Goal: Task Accomplishment & Management: Use online tool/utility

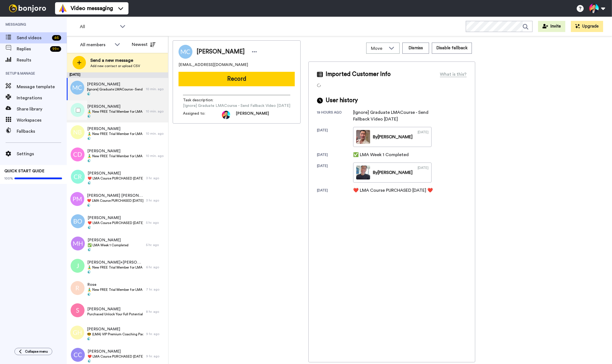
click at [115, 114] on span at bounding box center [115, 116] width 56 height 4
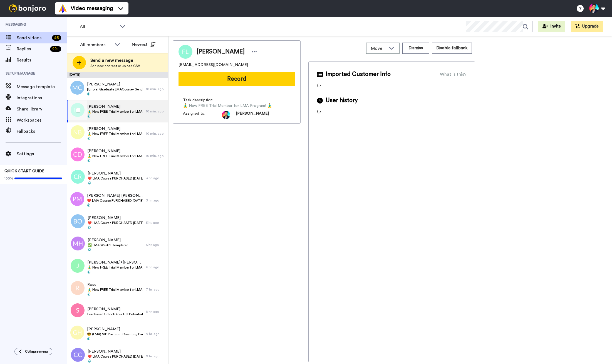
click at [115, 115] on span at bounding box center [115, 116] width 56 height 4
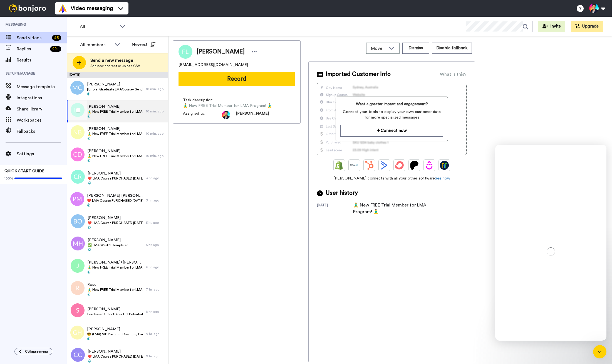
click at [81, 117] on div at bounding box center [77, 109] width 20 height 19
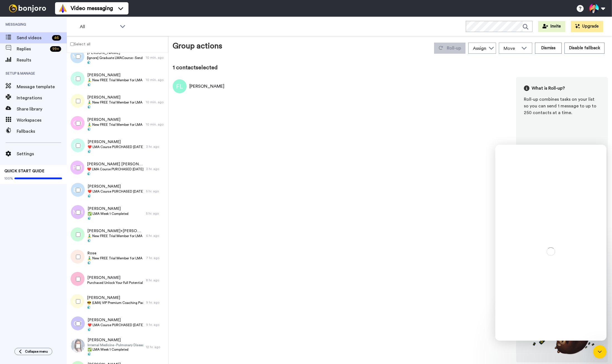
scroll to position [18, 0]
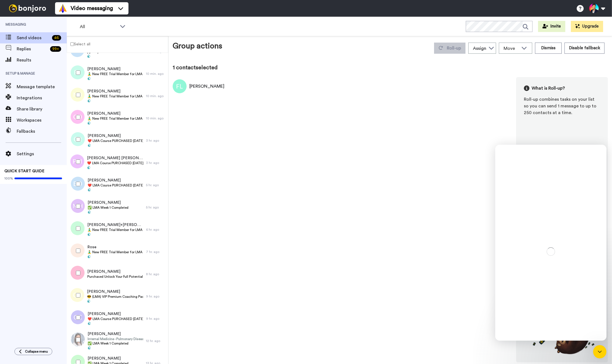
click at [81, 117] on div at bounding box center [77, 116] width 20 height 19
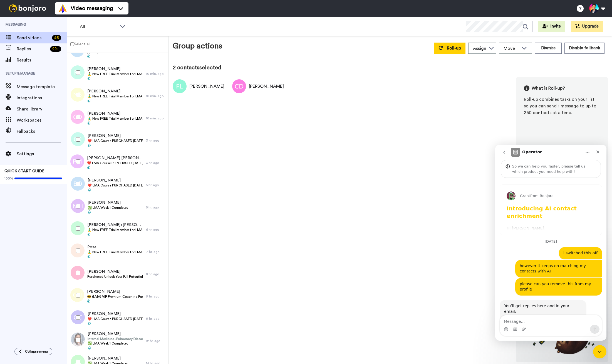
click at [81, 96] on div at bounding box center [77, 94] width 20 height 19
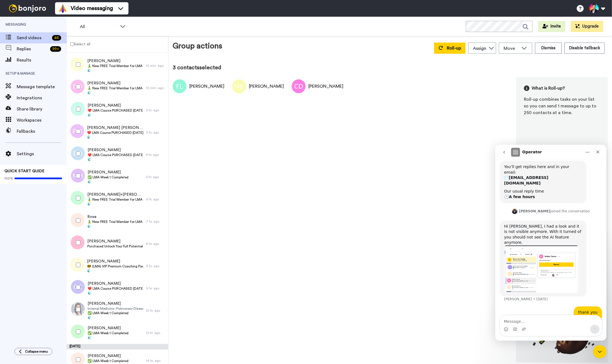
scroll to position [53, 0]
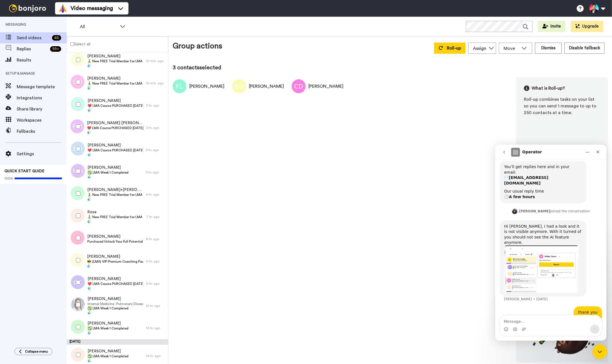
click at [601, 345] on div "Close Intercom Messenger" at bounding box center [598, 350] width 13 height 13
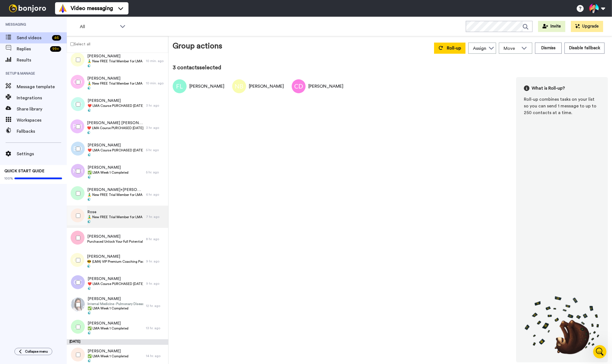
scroll to position [256, 0]
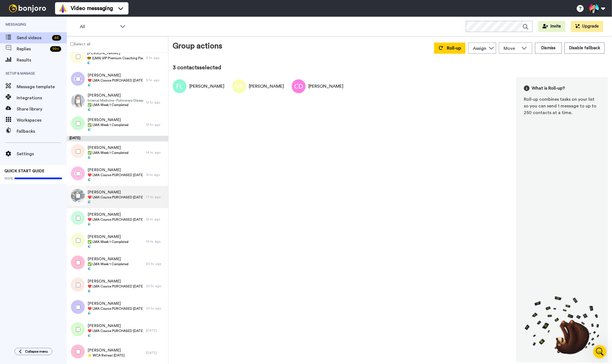
click at [107, 198] on span "❤️️ LMA Course PURCHASED [DATE] ❤️️" at bounding box center [116, 197] width 56 height 4
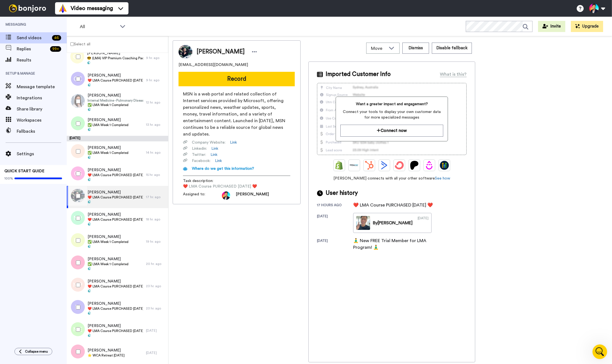
click at [597, 349] on icon "Open Intercom Messenger" at bounding box center [598, 350] width 9 height 9
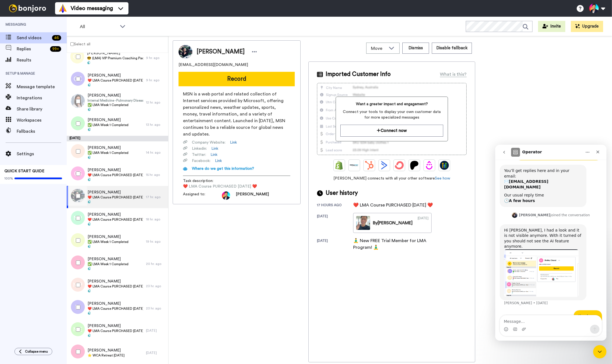
scroll to position [159, 0]
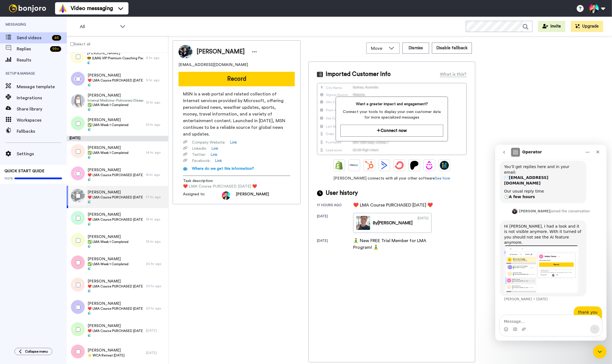
click at [548, 320] on textarea "Message…" at bounding box center [551, 319] width 102 height 9
click at [524, 329] on icon "Upload attachment" at bounding box center [524, 328] width 4 height 3
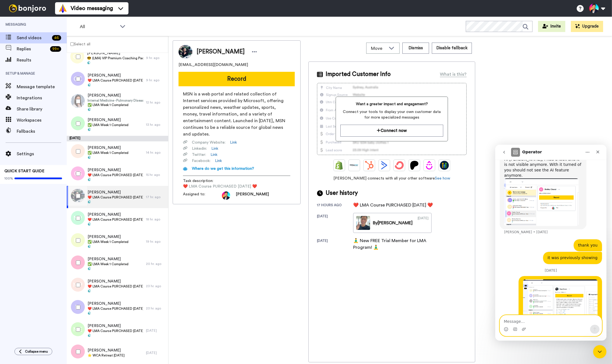
scroll to position [227, 0]
click at [547, 319] on textarea "Message…" at bounding box center [551, 319] width 102 height 9
type textarea "it's still shwoing"
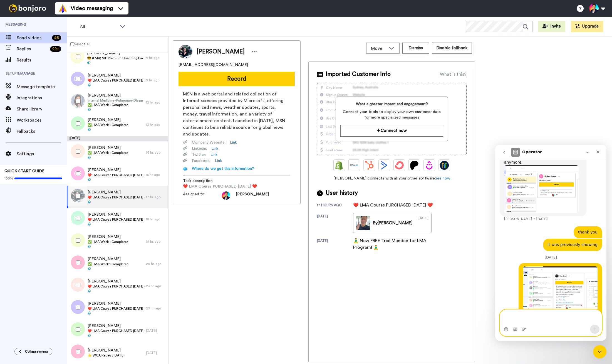
scroll to position [245, 0]
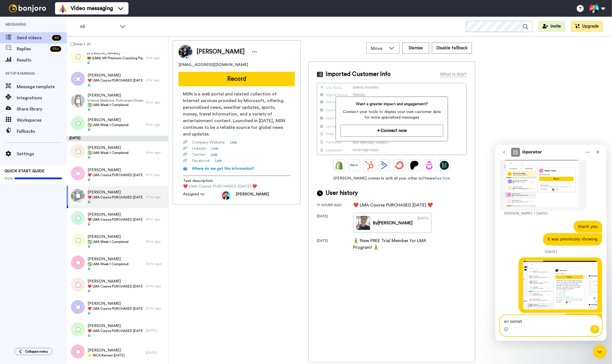
type textarea "on some"
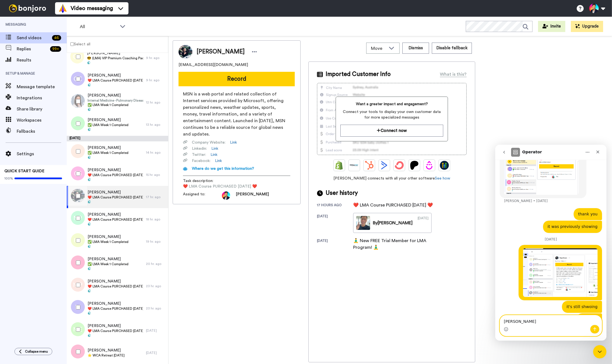
type textarea "buggg"
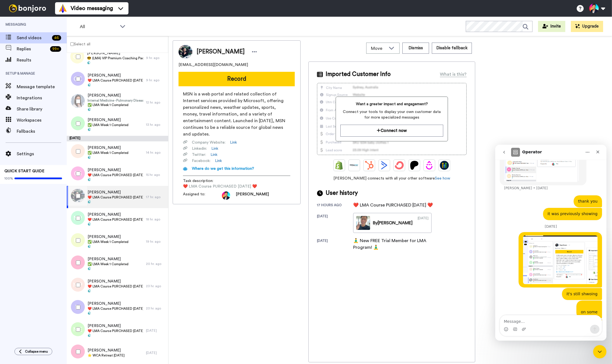
click at [248, 267] on div "Faye Brown faye_brown_12@msn.com Record MSN is a web portal and related collect…" at bounding box center [237, 201] width 128 height 322
click at [114, 201] on span at bounding box center [116, 202] width 56 height 4
click at [83, 197] on div at bounding box center [77, 195] width 20 height 19
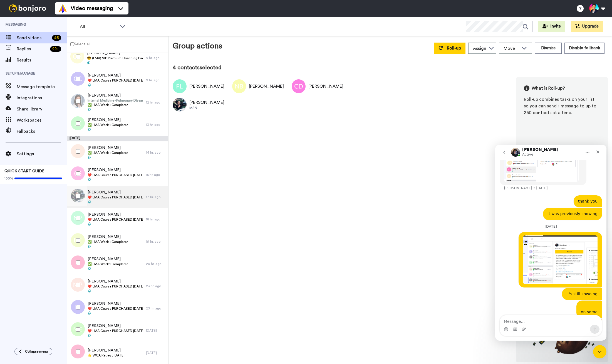
click at [114, 194] on span "Faye Brown" at bounding box center [116, 192] width 56 height 6
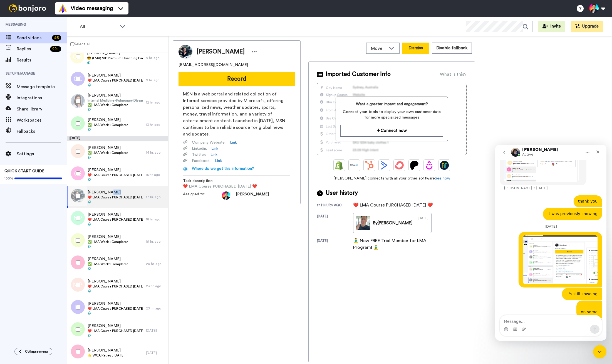
click at [425, 45] on button "Dismiss" at bounding box center [415, 48] width 27 height 11
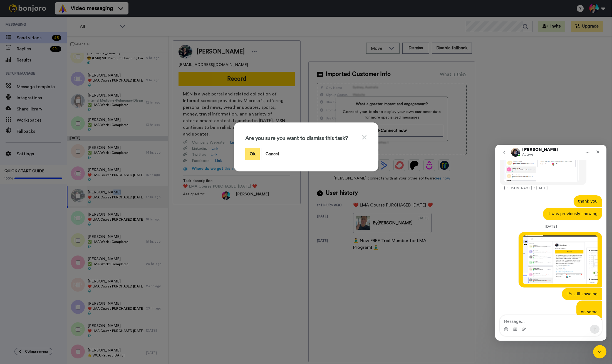
click at [250, 153] on button "Ok" at bounding box center [252, 154] width 14 height 12
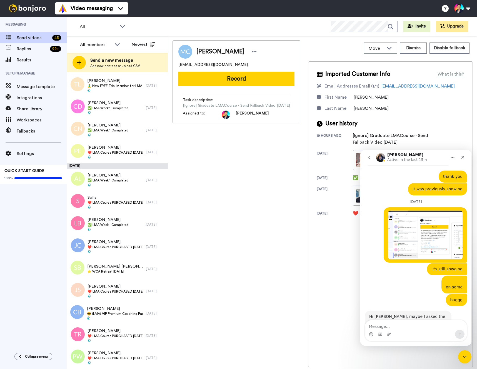
scroll to position [297, 0]
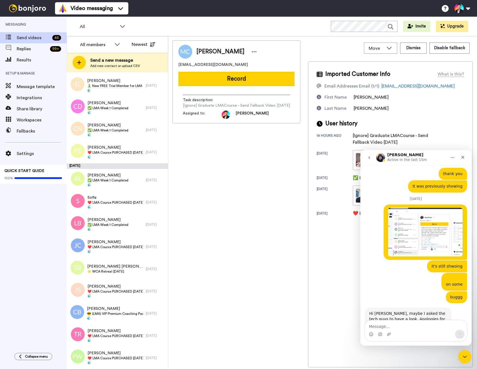
click at [230, 241] on div "Mark Continelli Continelli mscontinelli@gmail.com Record Task description : [Ig…" at bounding box center [237, 203] width 128 height 327
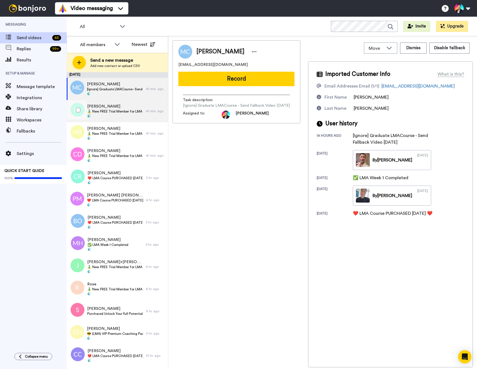
click at [95, 111] on span "🧘‍♂️ New FREE Trial Member for LMA Program! 🧘‍♂️" at bounding box center [115, 111] width 56 height 4
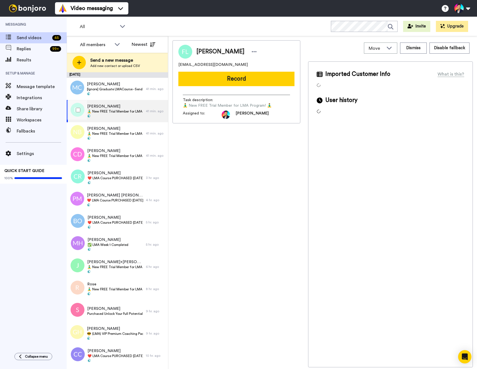
click at [72, 110] on div at bounding box center [77, 109] width 20 height 19
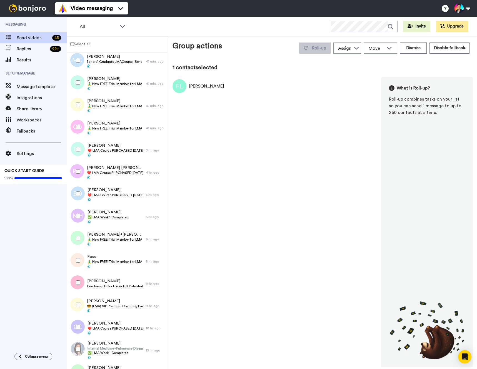
scroll to position [15, 0]
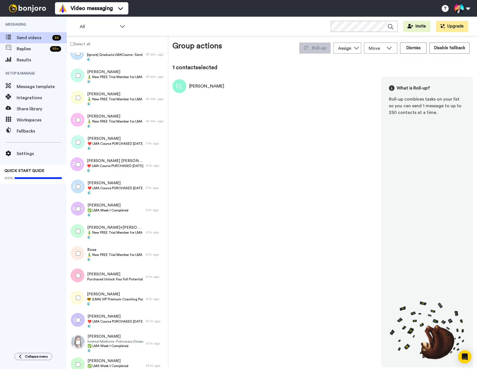
click at [72, 110] on div at bounding box center [76, 121] width 17 height 22
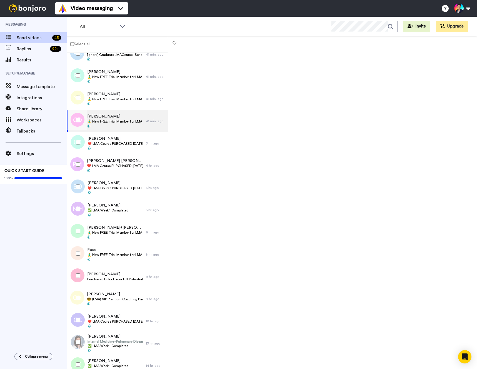
click at [73, 98] on div at bounding box center [77, 97] width 20 height 19
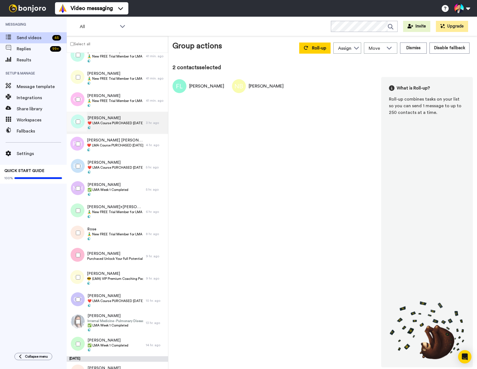
scroll to position [39, 0]
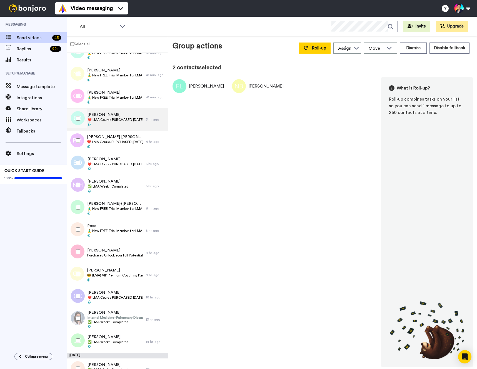
click at [116, 114] on span "[PERSON_NAME]" at bounding box center [116, 115] width 56 height 6
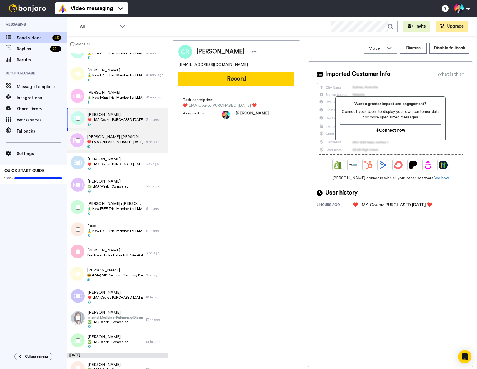
click at [118, 144] on div "Patrick James Murphy Murphy ❤️️ LMA Course PURCHASED Today ❤️️" at bounding box center [115, 141] width 56 height 15
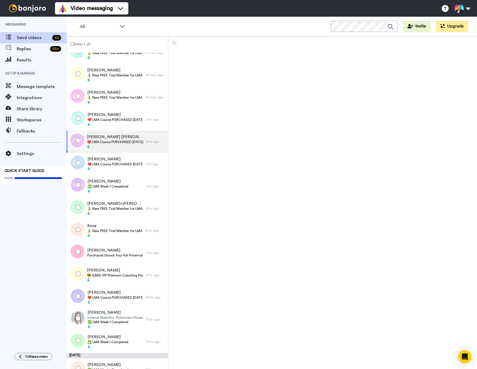
scroll to position [58, 0]
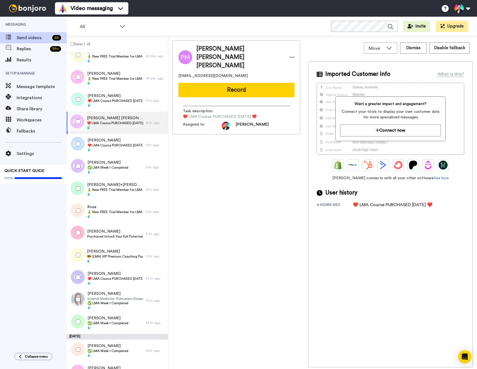
click at [118, 144] on span "❤️️ LMA Course PURCHASED [DATE] ❤️️" at bounding box center [116, 145] width 56 height 4
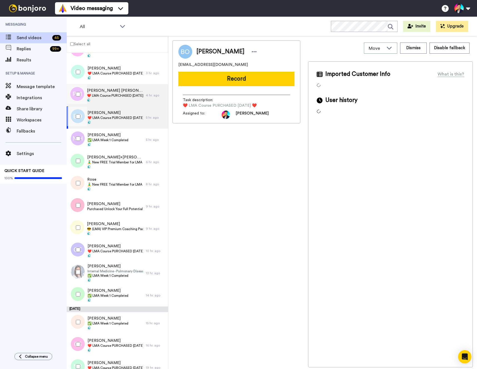
scroll to position [111, 0]
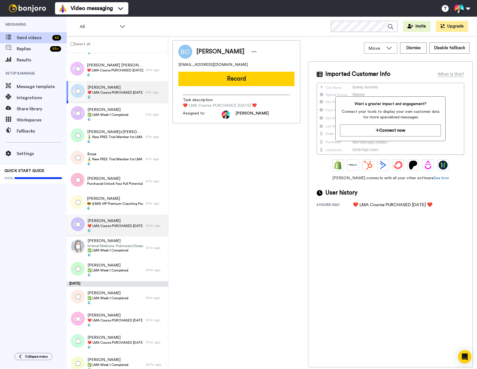
click at [120, 220] on span "[PERSON_NAME]" at bounding box center [116, 221] width 56 height 6
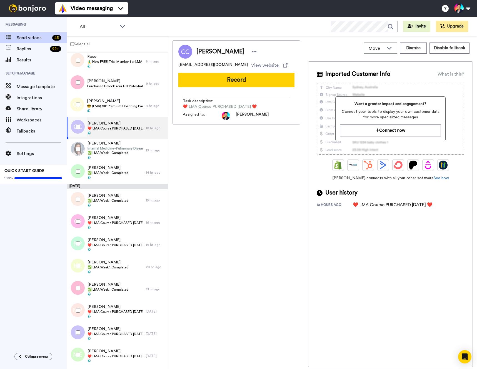
scroll to position [251, 0]
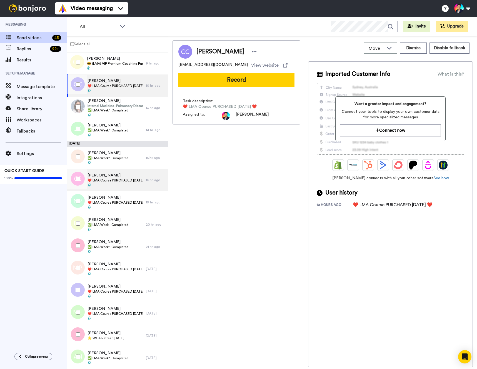
click at [126, 190] on div "Cheryl Schmidt ❤️️ LMA Course PURCHASED Today ❤️️" at bounding box center [106, 180] width 79 height 22
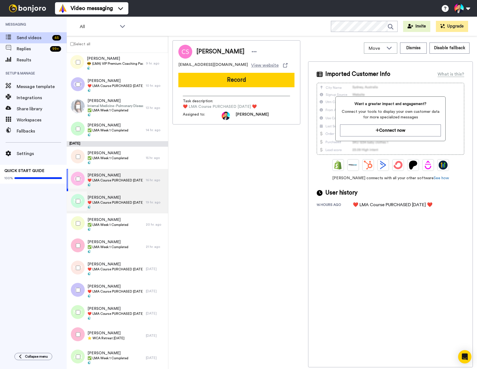
click at [124, 202] on span "❤️️ LMA Course PURCHASED [DATE] ❤️️" at bounding box center [116, 202] width 56 height 4
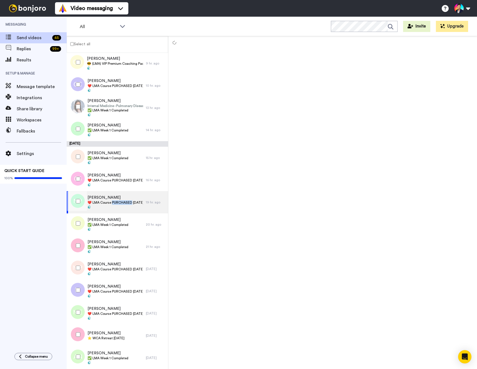
click at [124, 202] on span "❤️️ LMA Course PURCHASED [DATE] ❤️️" at bounding box center [116, 202] width 56 height 4
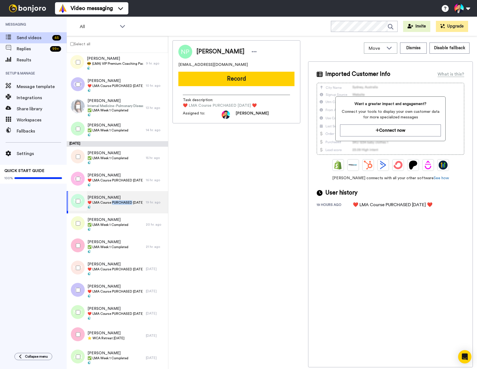
scroll to position [304, 0]
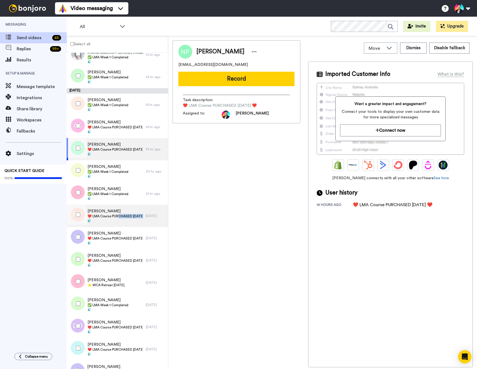
click at [117, 219] on div "Matt Pooley ❤️️ LMA Course PURCHASED Today ❤️️" at bounding box center [116, 216] width 56 height 15
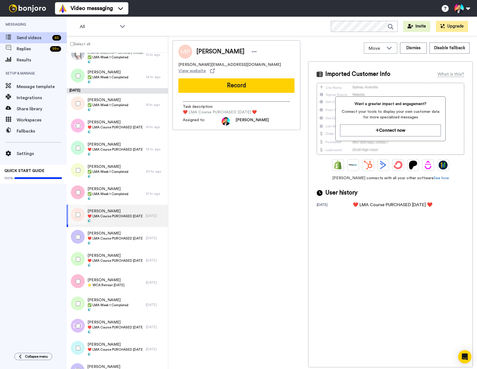
click at [71, 47] on div "Select all" at bounding box center [117, 44] width 101 height 17
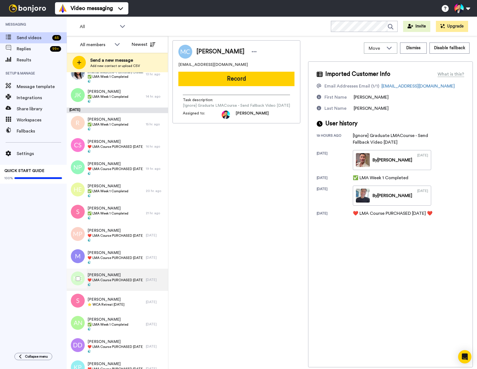
click at [118, 274] on span "[PERSON_NAME]" at bounding box center [116, 275] width 56 height 6
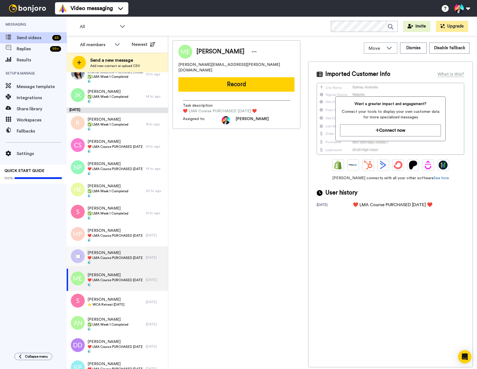
click at [125, 259] on span "❤️️ LMA Course PURCHASED [DATE] ❤️️" at bounding box center [116, 258] width 56 height 4
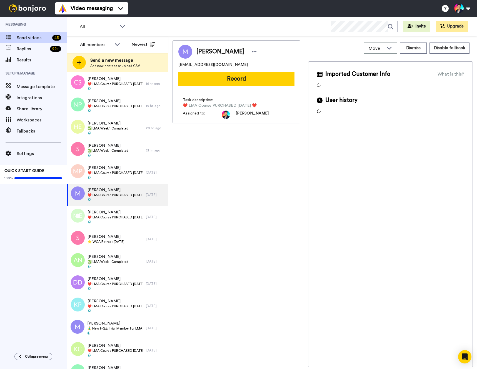
scroll to position [433, 0]
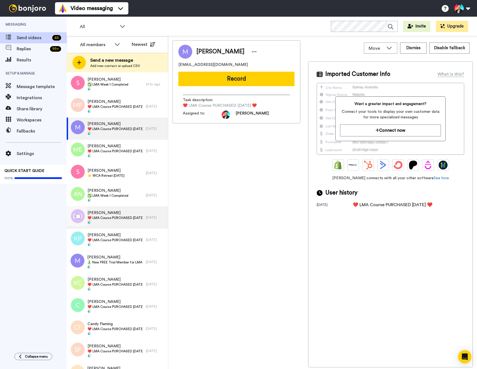
click at [123, 226] on div "Deborah Dudoit ❤️️ LMA Course PURCHASED Today ❤️️" at bounding box center [106, 218] width 79 height 22
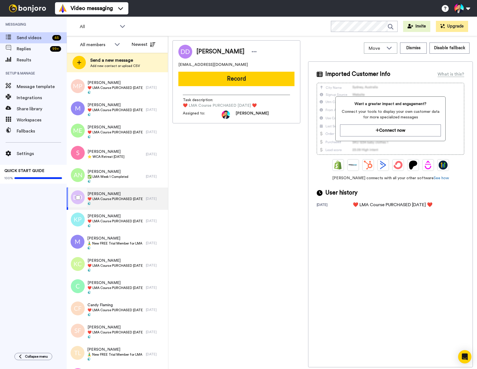
scroll to position [478, 0]
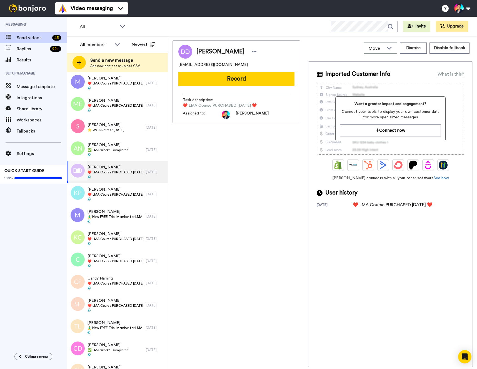
click at [104, 212] on span "[PERSON_NAME]" at bounding box center [115, 212] width 56 height 6
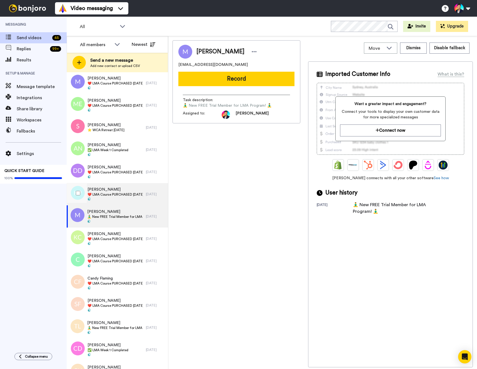
click at [105, 199] on span at bounding box center [116, 199] width 56 height 4
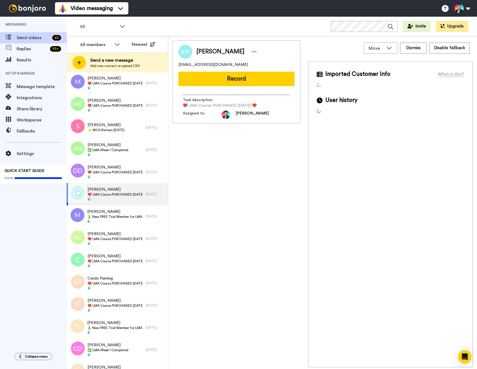
scroll to position [539, 0]
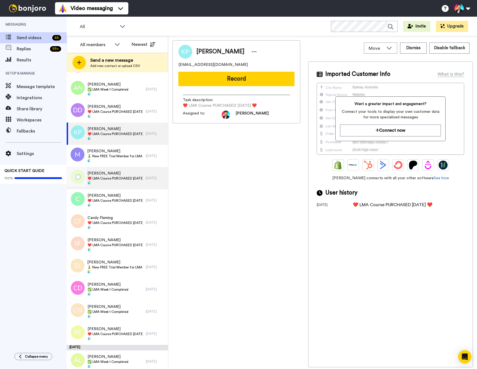
click at [110, 180] on span "❤️️ LMA Course PURCHASED [DATE] ❤️️" at bounding box center [116, 178] width 56 height 4
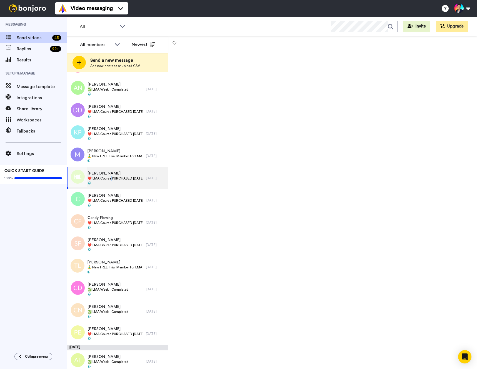
click at [110, 180] on span "❤️️ LMA Course PURCHASED [DATE] ❤️️" at bounding box center [116, 178] width 56 height 4
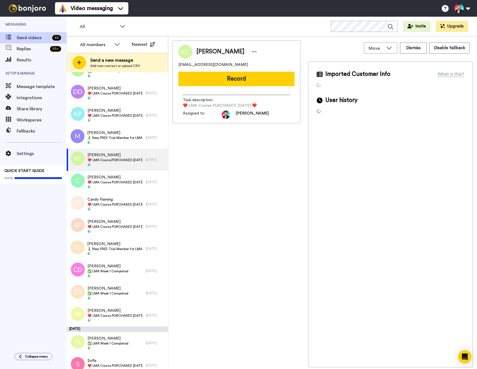
scroll to position [572, 0]
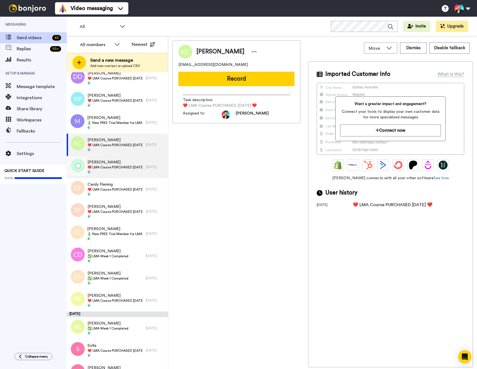
click at [116, 170] on span at bounding box center [116, 172] width 56 height 4
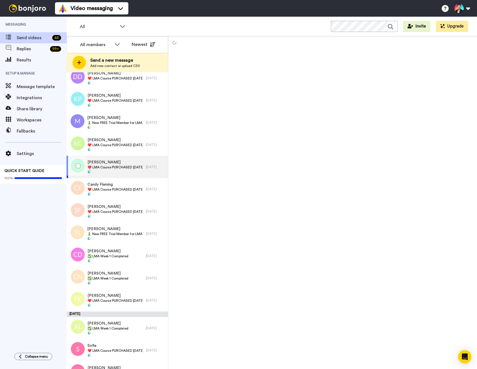
click at [116, 170] on span at bounding box center [116, 172] width 56 height 4
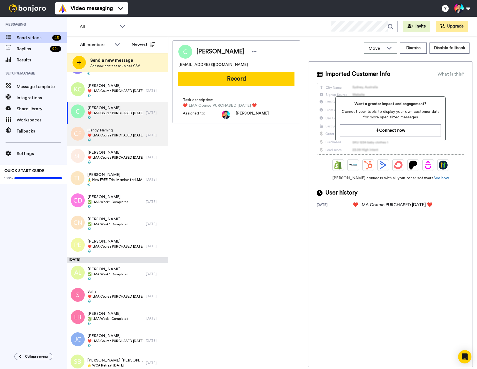
scroll to position [629, 0]
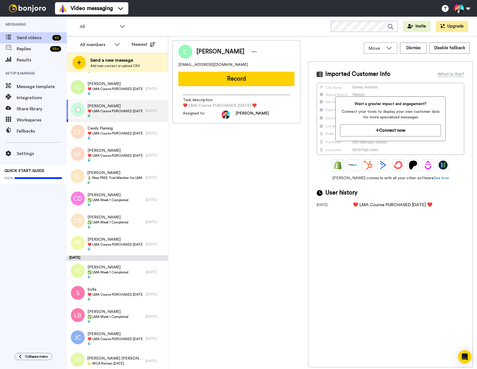
click at [116, 119] on div "Cathy ❤️️ LMA Course PURCHASED Today ❤️️" at bounding box center [106, 111] width 79 height 22
click at [118, 134] on span "❤️️ LMA Course PURCHASED [DATE] ❤️️" at bounding box center [116, 133] width 56 height 4
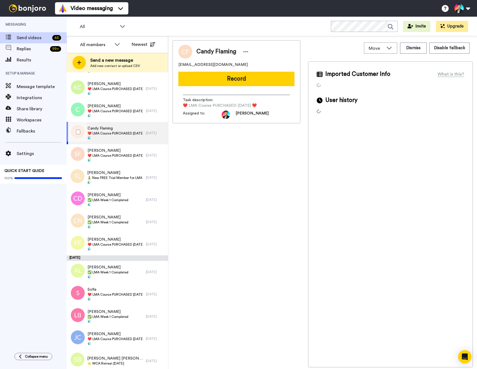
scroll to position [674, 0]
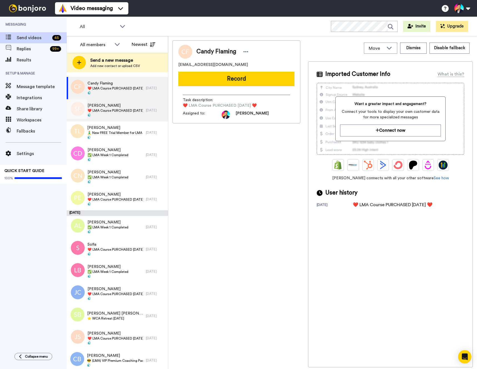
click at [120, 115] on span at bounding box center [116, 115] width 56 height 4
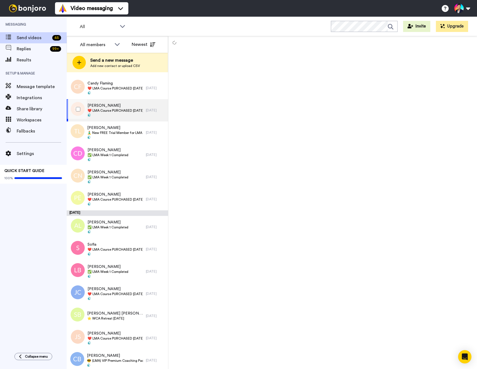
click at [120, 115] on span at bounding box center [116, 115] width 56 height 4
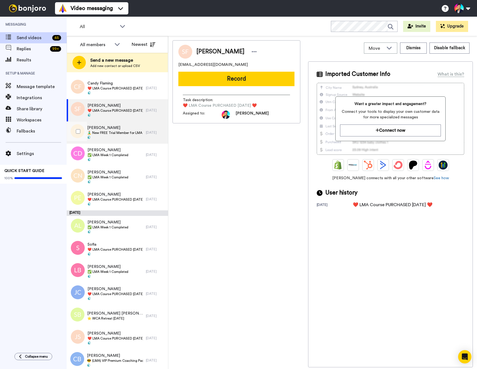
click at [121, 132] on span "🧘‍♂️ New FREE Trial Member for LMA Program! 🧘‍♂️" at bounding box center [115, 133] width 56 height 4
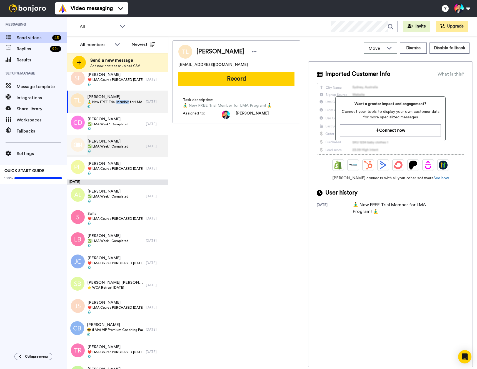
scroll to position [709, 0]
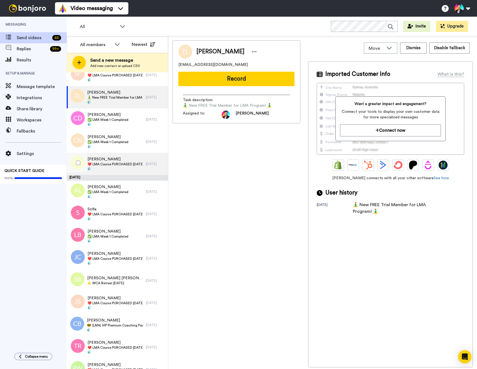
click at [123, 168] on span at bounding box center [116, 169] width 56 height 4
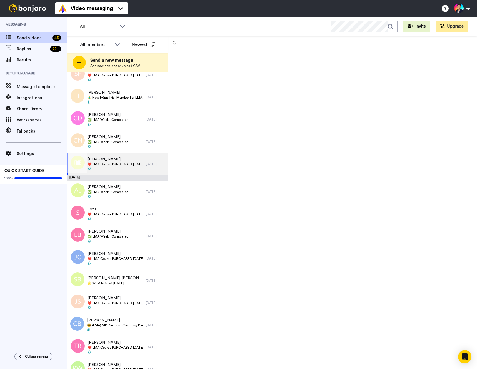
click at [123, 168] on span at bounding box center [116, 169] width 56 height 4
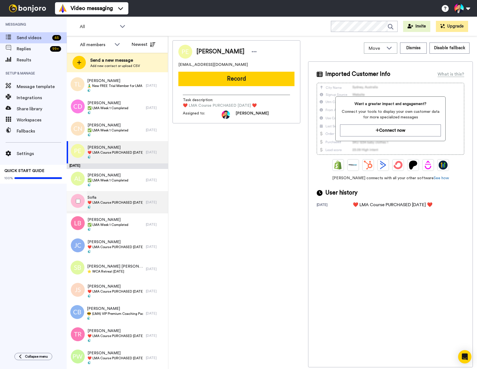
click at [118, 204] on span "❤️️ LMA Course PURCHASED [DATE] ❤️️" at bounding box center [116, 202] width 56 height 4
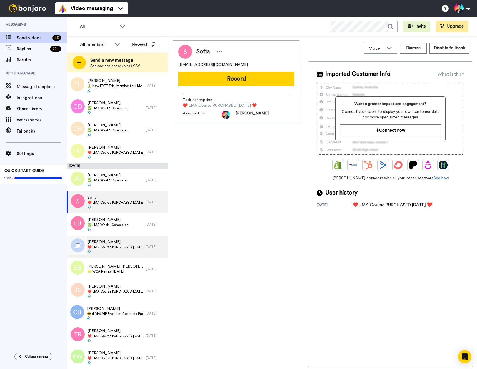
click at [111, 253] on span at bounding box center [116, 252] width 56 height 4
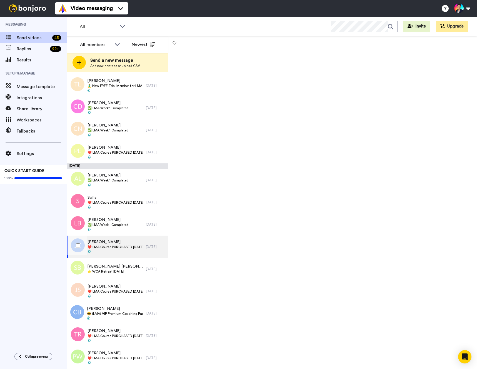
click at [111, 253] on span at bounding box center [116, 252] width 56 height 4
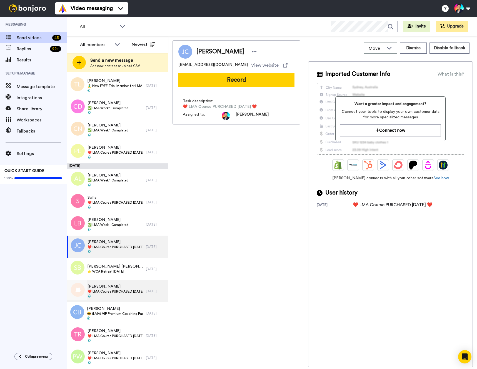
click at [106, 291] on span "❤️️ LMA Course PURCHASED [DATE] ❤️️" at bounding box center [116, 291] width 56 height 4
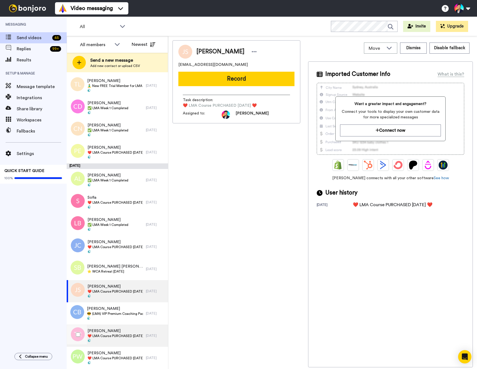
click at [105, 325] on div "Tina Robbins ❤️️ LMA Course PURCHASED Today ❤️️" at bounding box center [106, 336] width 79 height 22
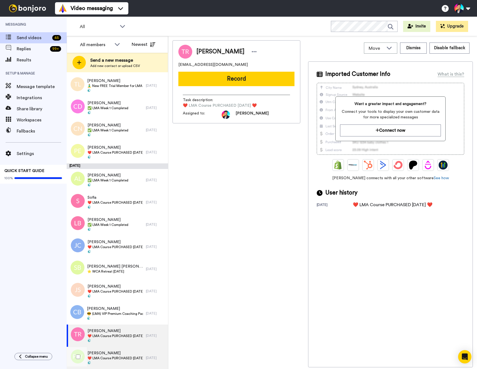
click at [102, 349] on div "Pamela Wickham ❤️️ LMA Course PURCHASED Today ❤️️" at bounding box center [106, 358] width 79 height 22
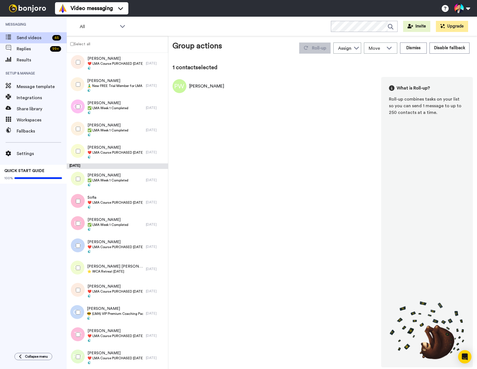
click at [77, 331] on div at bounding box center [77, 334] width 20 height 19
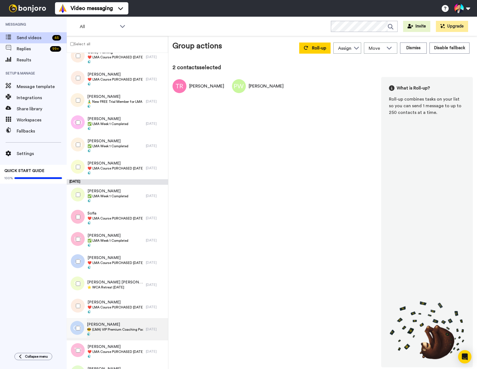
scroll to position [683, 0]
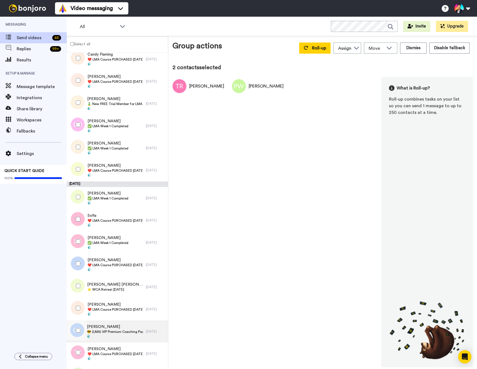
click at [102, 332] on span "😎 (LMA) VIP Premium Coaching Package Purchased 😎" at bounding box center [115, 332] width 56 height 4
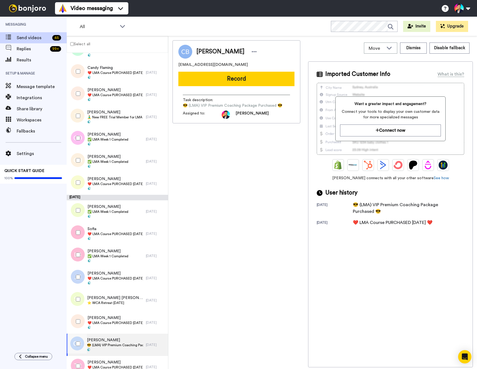
scroll to position [668, 0]
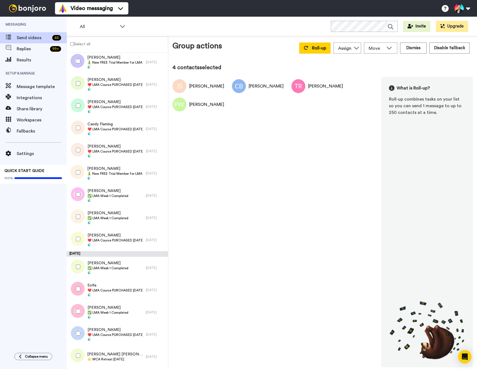
click at [77, 325] on div at bounding box center [77, 333] width 20 height 19
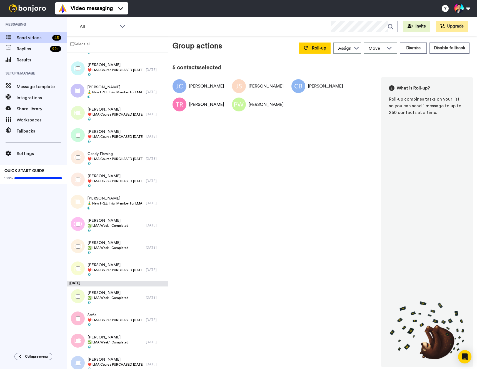
click at [76, 324] on div at bounding box center [77, 318] width 20 height 19
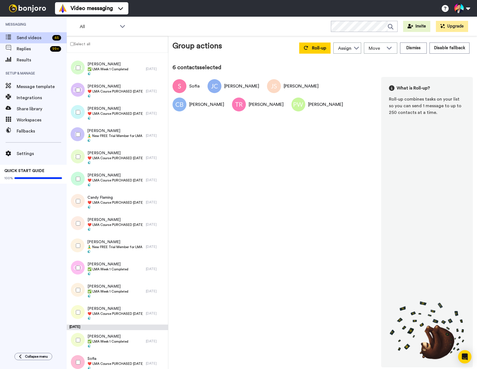
click at [75, 317] on div at bounding box center [77, 312] width 20 height 19
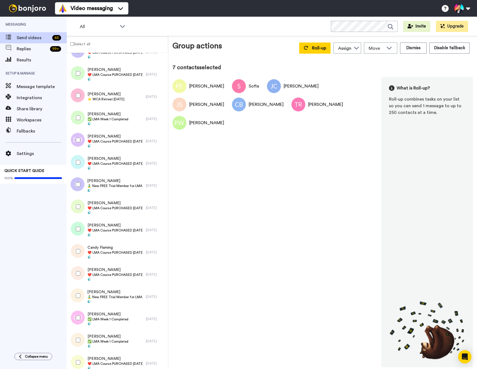
scroll to position [485, 0]
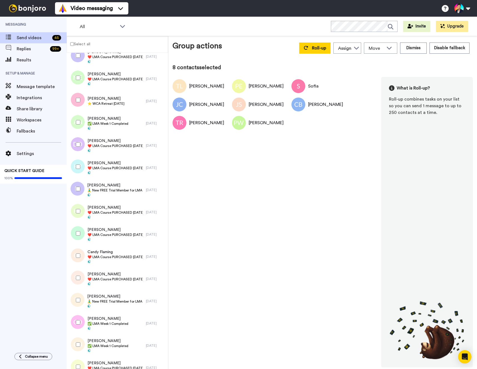
click at [71, 273] on div at bounding box center [77, 277] width 20 height 19
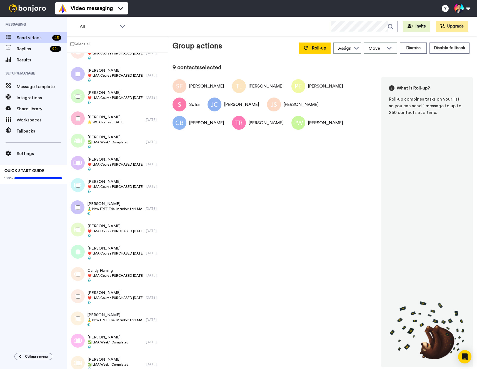
click at [71, 273] on div at bounding box center [77, 274] width 20 height 19
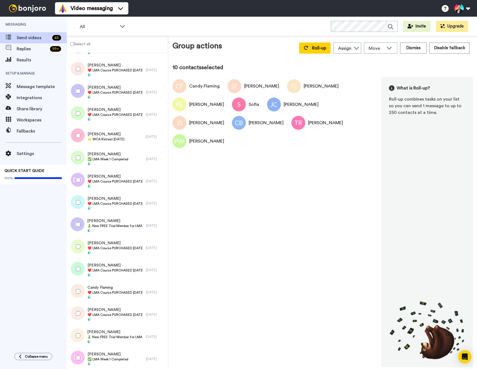
click at [71, 273] on div at bounding box center [77, 268] width 20 height 19
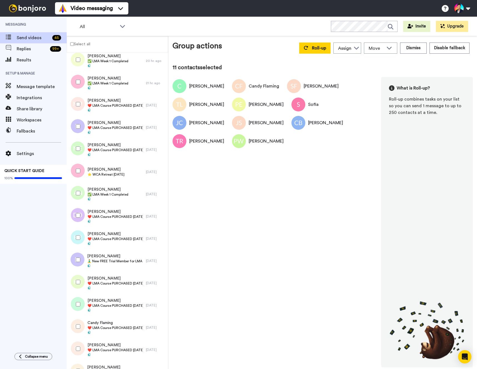
click at [71, 273] on div at bounding box center [77, 281] width 20 height 19
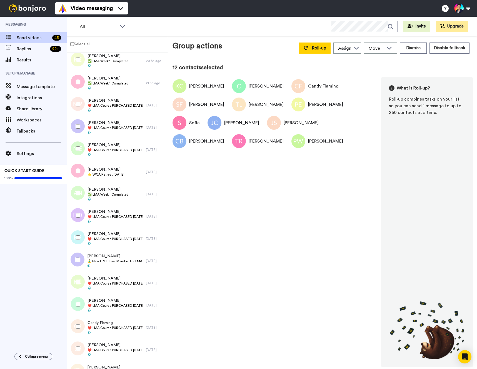
click at [75, 257] on div at bounding box center [77, 259] width 20 height 19
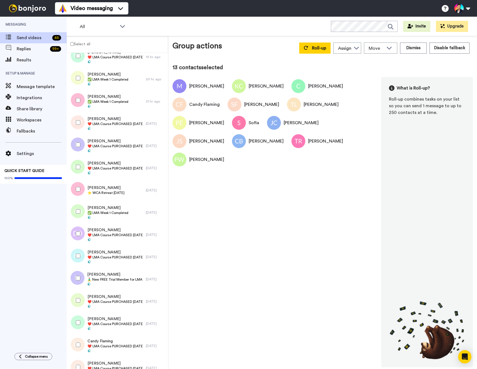
click at [75, 257] on div at bounding box center [77, 255] width 20 height 19
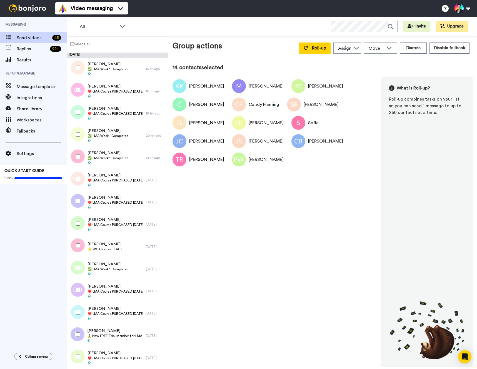
click at [80, 294] on div at bounding box center [77, 290] width 20 height 19
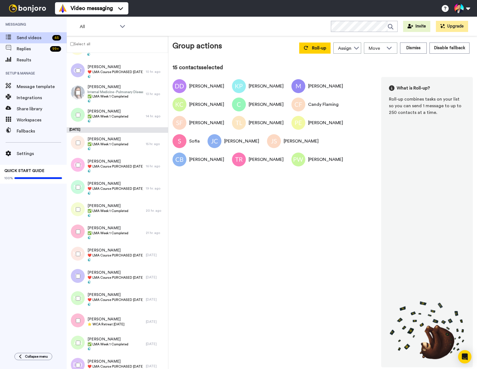
click at [80, 294] on div at bounding box center [77, 298] width 20 height 19
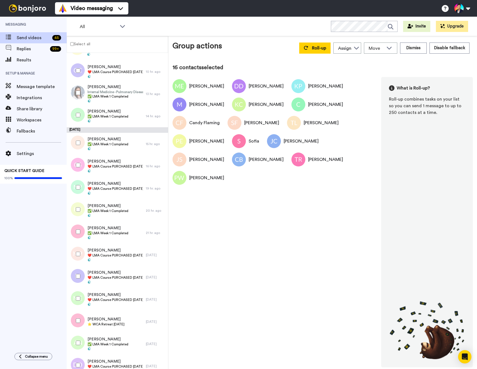
click at [78, 282] on div at bounding box center [77, 276] width 20 height 19
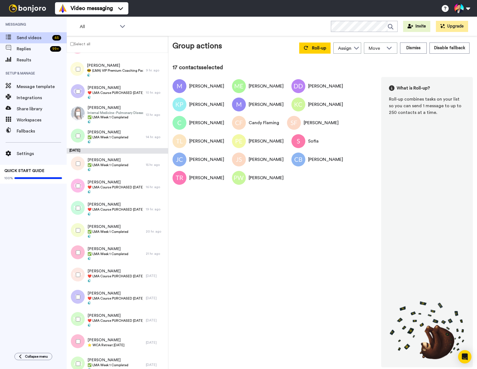
click at [78, 282] on div at bounding box center [77, 274] width 20 height 19
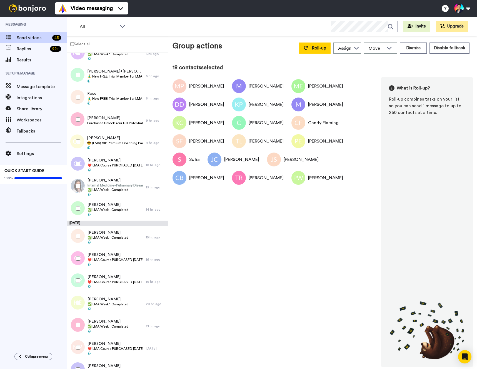
scroll to position [151, 0]
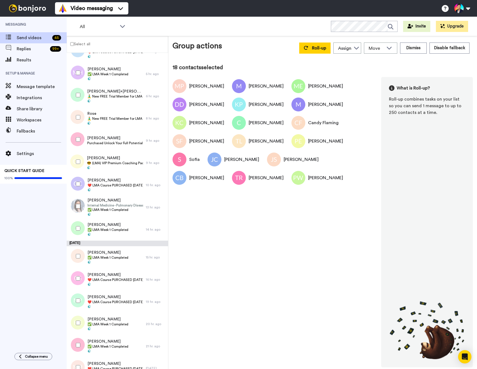
click at [83, 307] on div at bounding box center [77, 300] width 20 height 19
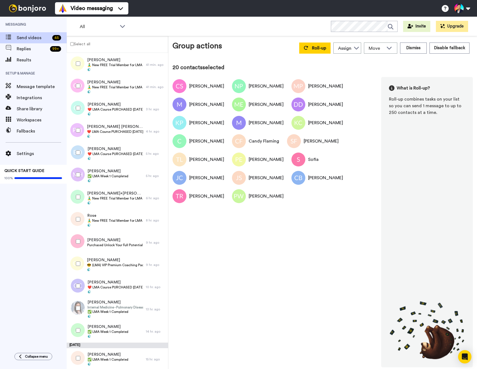
scroll to position [41, 0]
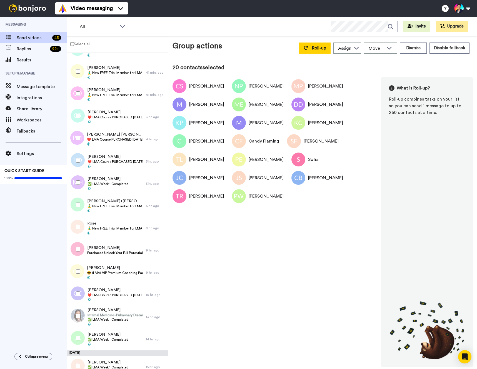
click at [80, 289] on div at bounding box center [77, 293] width 20 height 19
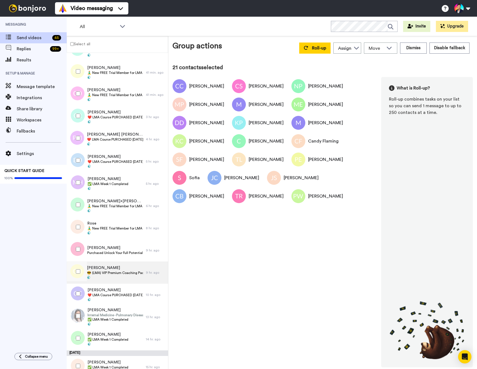
click at [100, 271] on span "😎 (LMA) VIP Premium Coaching Package Purchased 😎" at bounding box center [115, 273] width 56 height 4
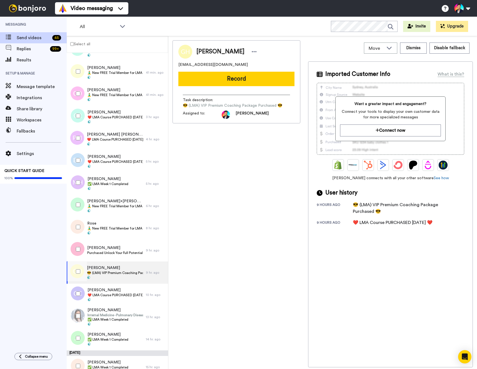
click at [75, 271] on div at bounding box center [77, 271] width 20 height 19
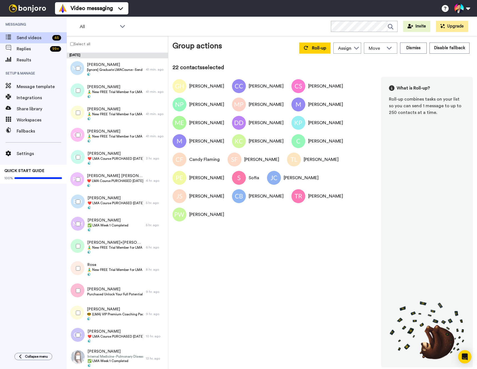
click at [75, 271] on div at bounding box center [77, 268] width 20 height 19
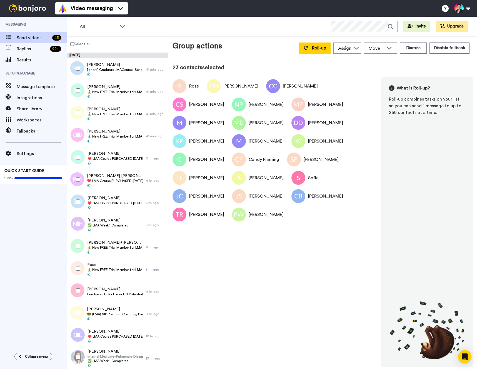
click at [75, 248] on div at bounding box center [77, 246] width 20 height 19
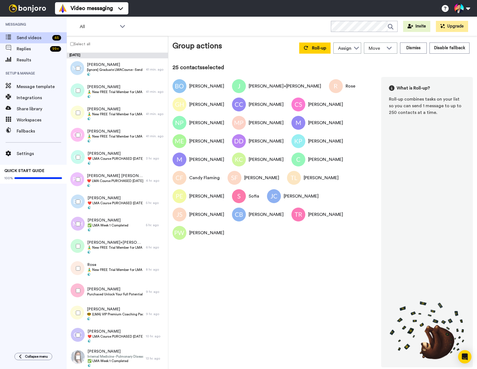
click at [78, 186] on div at bounding box center [77, 179] width 20 height 19
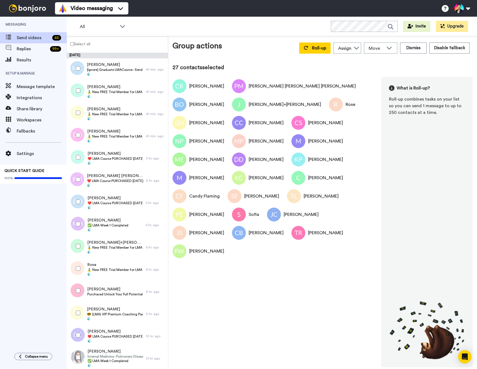
click at [80, 116] on div at bounding box center [77, 112] width 20 height 19
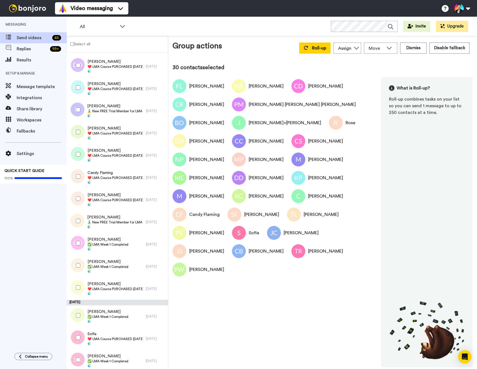
scroll to position [701, 0]
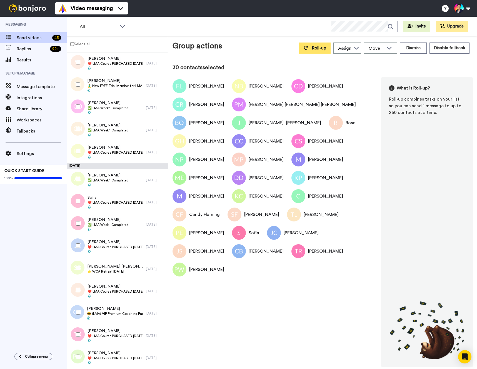
click at [316, 49] on span "Roll-up" at bounding box center [319, 48] width 14 height 4
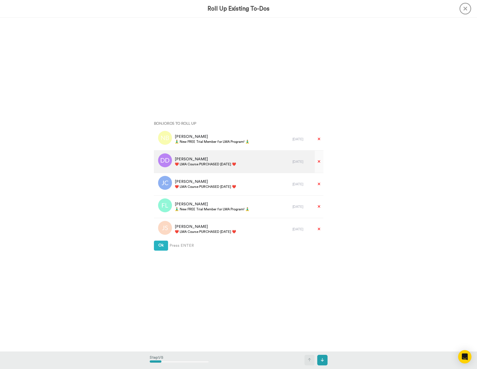
click at [222, 166] on span "❤️️ LMA Course PURCHASED [DATE] ❤️️" at bounding box center [205, 164] width 61 height 4
copy div "❤️️ LMA Course PURCHASED [DATE] ❤️️"
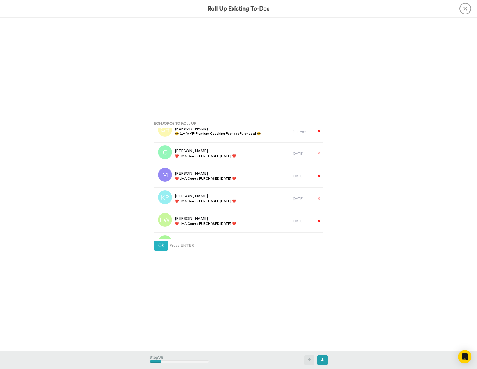
scroll to position [564, 0]
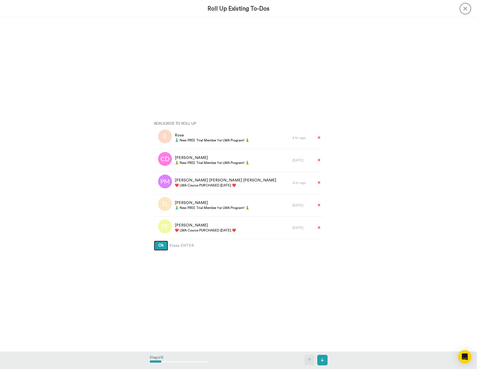
click at [161, 245] on span "Ok" at bounding box center [160, 246] width 5 height 4
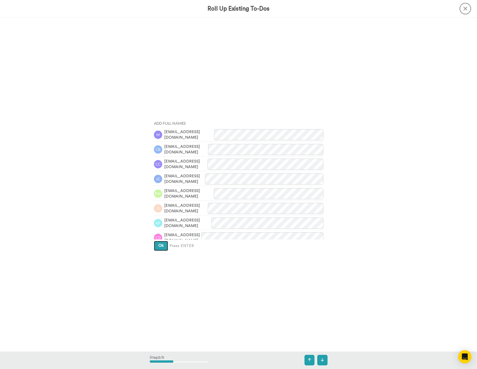
click at [161, 245] on span "Ok" at bounding box center [160, 246] width 5 height 4
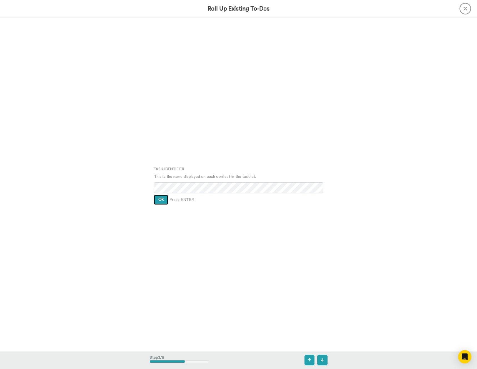
click at [156, 201] on button "Ok" at bounding box center [161, 200] width 14 height 10
click at [156, 201] on div "Assign It To Tim Han Ok Press ENTER" at bounding box center [239, 184] width 178 height 185
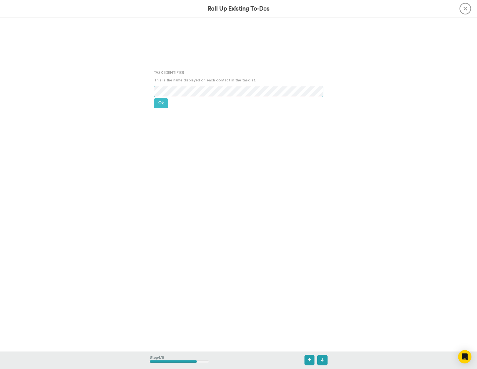
scroll to position [1336, 0]
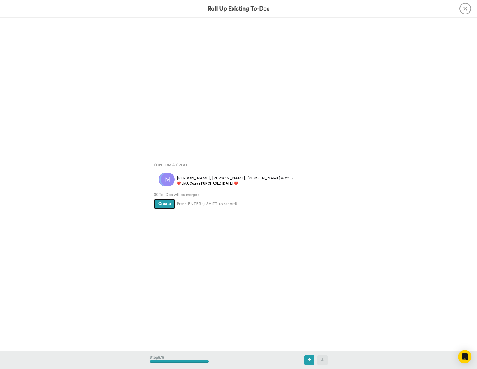
click at [167, 206] on span "Create" at bounding box center [164, 204] width 13 height 4
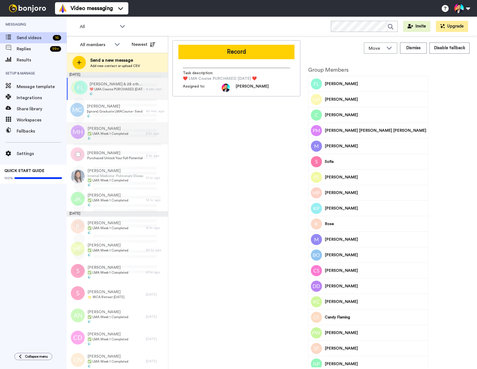
click at [129, 133] on div "Maria Hau ✅ LMA Week 1 Completed" at bounding box center [106, 133] width 79 height 22
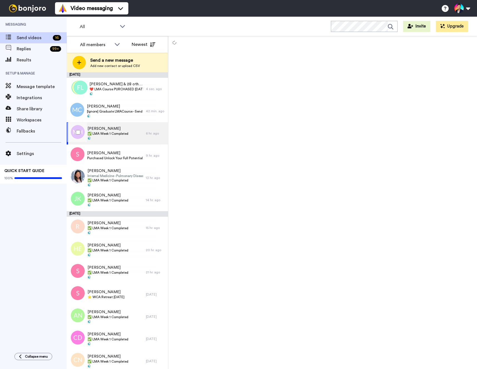
click at [129, 133] on div "Maria Hau ✅ LMA Week 1 Completed" at bounding box center [106, 133] width 79 height 22
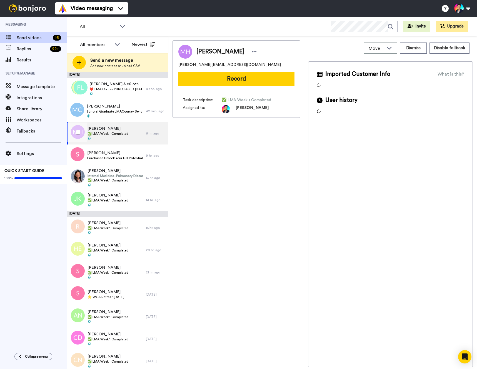
click at [75, 135] on div at bounding box center [77, 132] width 20 height 19
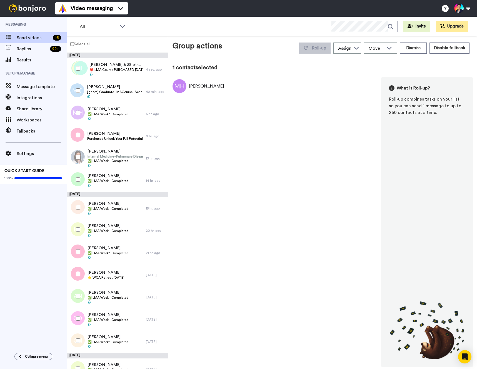
scroll to position [32, 0]
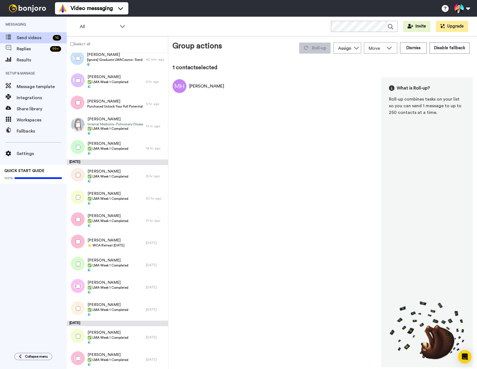
click at [75, 135] on div at bounding box center [76, 126] width 17 height 22
click at [78, 143] on div at bounding box center [77, 147] width 20 height 19
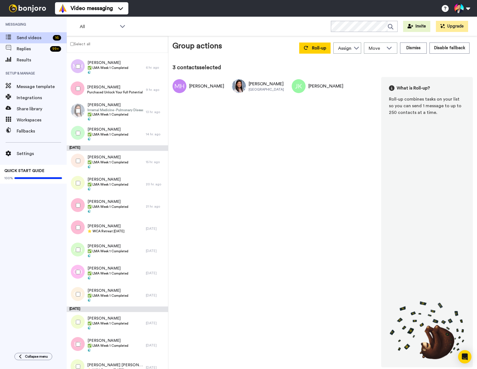
scroll to position [56, 0]
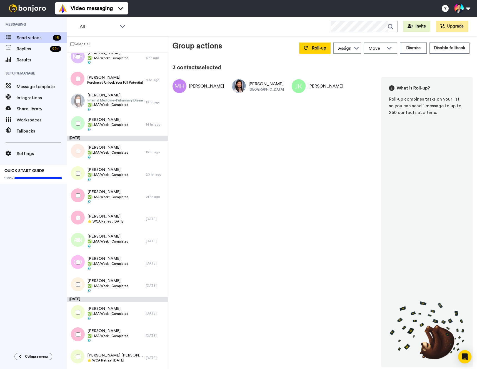
click at [78, 143] on div at bounding box center [77, 151] width 20 height 19
click at [79, 176] on div at bounding box center [77, 173] width 20 height 19
click at [78, 242] on div at bounding box center [77, 239] width 20 height 19
click at [78, 266] on div at bounding box center [77, 262] width 20 height 19
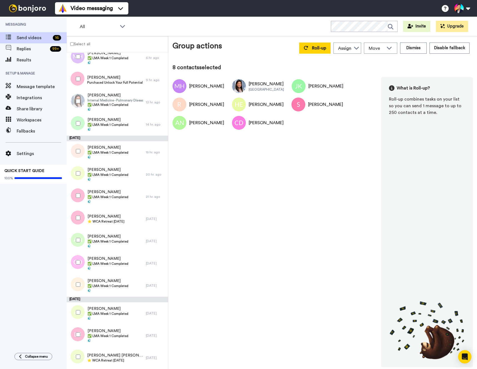
click at [75, 302] on div "August 19" at bounding box center [117, 300] width 101 height 6
click at [77, 289] on div at bounding box center [77, 284] width 20 height 19
click at [78, 331] on div at bounding box center [77, 334] width 20 height 19
click at [319, 43] on button "Roll-up" at bounding box center [314, 48] width 31 height 11
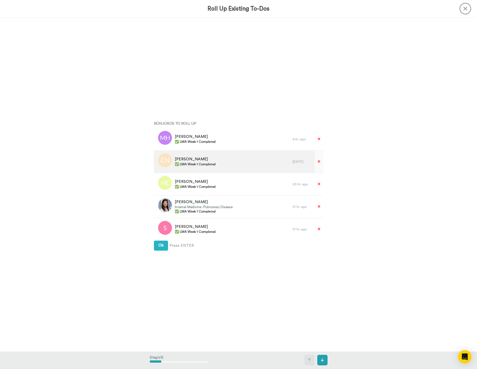
click at [209, 165] on span "✅ LMA Week 1 Completed" at bounding box center [195, 164] width 41 height 4
copy span "Completed"
click at [209, 165] on span "✅ LMA Week 1 Completed" at bounding box center [195, 164] width 41 height 4
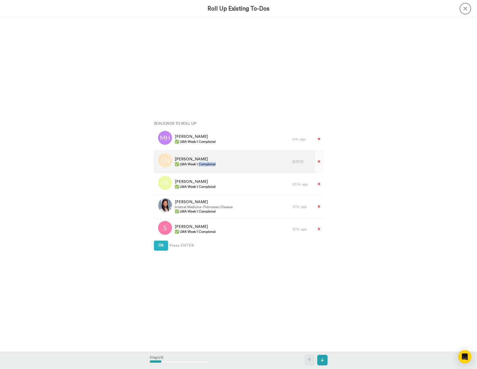
click at [209, 165] on span "✅ LMA Week 1 Completed" at bounding box center [195, 164] width 41 height 4
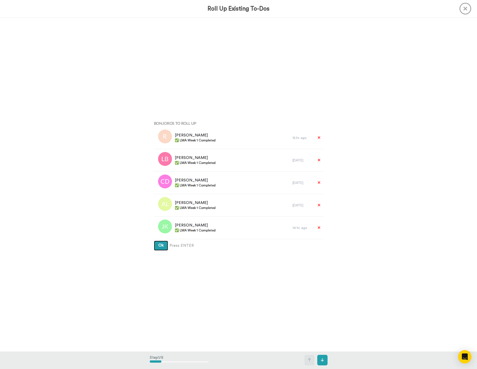
click at [163, 245] on span "Ok" at bounding box center [160, 246] width 5 height 4
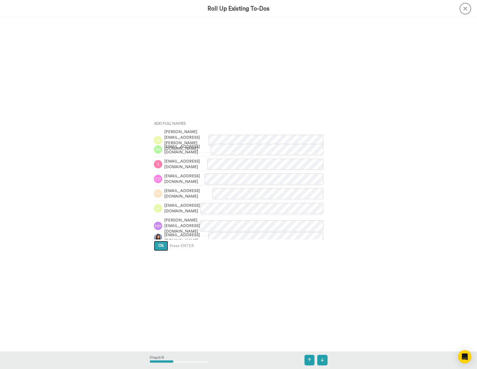
click at [163, 245] on span "Ok" at bounding box center [160, 246] width 5 height 4
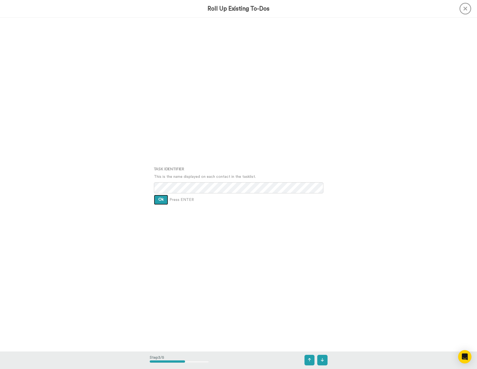
click at [158, 197] on button "Ok" at bounding box center [161, 200] width 14 height 10
click at [158, 197] on button "Ok" at bounding box center [161, 197] width 14 height 10
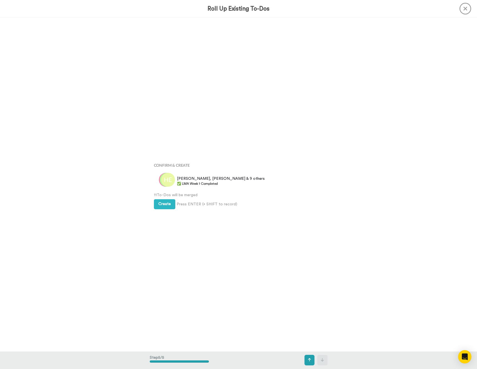
scroll to position [1336, 0]
click at [158, 197] on span "11 To-Dos will be merged" at bounding box center [239, 195] width 170 height 6
click at [158, 200] on button "Create" at bounding box center [164, 204] width 21 height 10
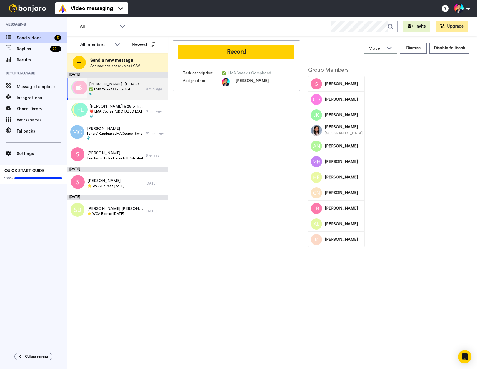
click at [100, 98] on div "August 21 Selina, Christine & 9 others ✅ LMA Week 1 Completed 8 min. ago Floret…" at bounding box center [117, 147] width 101 height 150
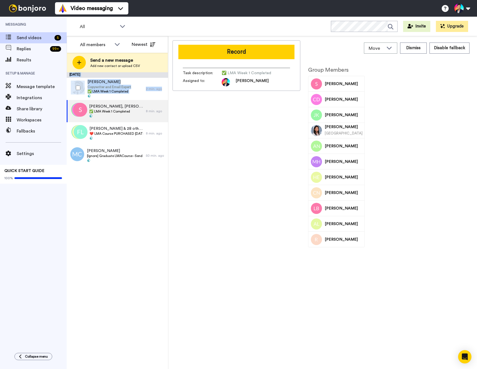
click at [100, 98] on span at bounding box center [110, 96] width 44 height 4
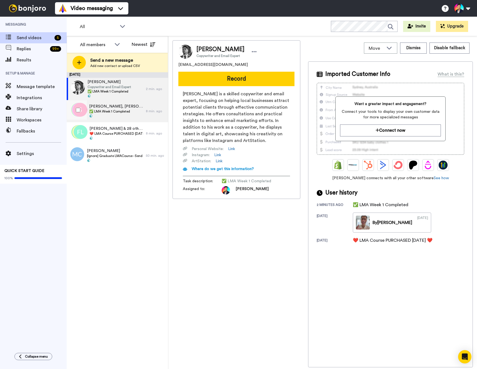
click at [99, 113] on span "✅ LMA Week 1 Completed" at bounding box center [116, 111] width 54 height 4
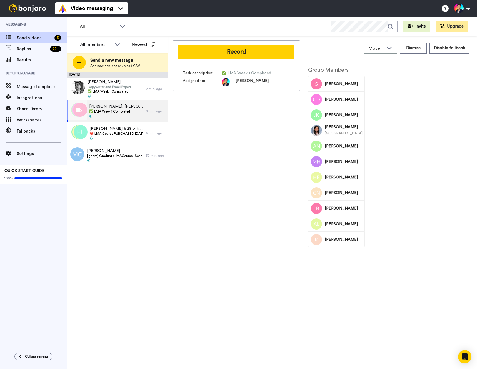
click at [81, 108] on div at bounding box center [77, 109] width 20 height 19
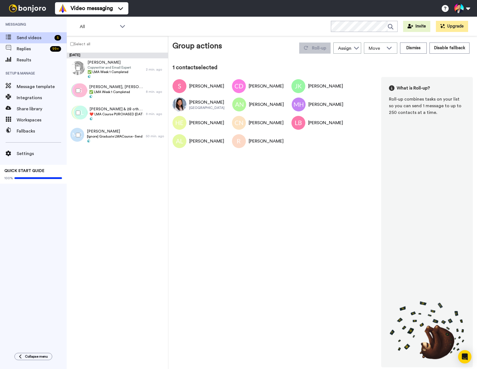
click at [82, 71] on div at bounding box center [77, 68] width 20 height 19
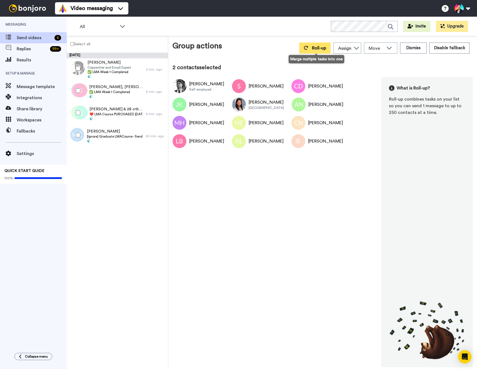
click at [309, 51] on button "Roll-up" at bounding box center [314, 48] width 31 height 11
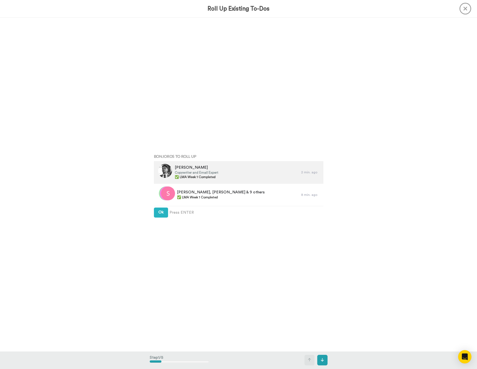
click at [217, 179] on span "✅ LMA Week 1 Completed" at bounding box center [197, 177] width 44 height 4
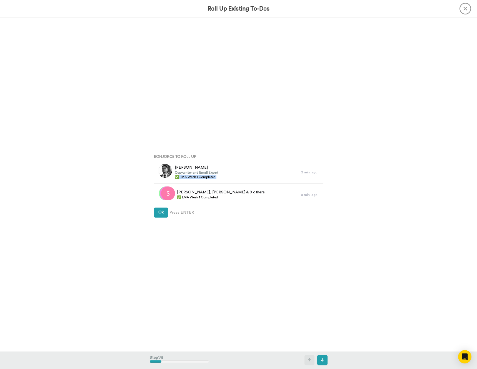
copy div "✅ LMA Week 1 Completed"
click at [158, 219] on div "Bonjoros To Roll Up Andrew Jamel Copywriter and Email Expert ✅ LMA Week 1 Compl…" at bounding box center [239, 184] width 178 height 185
click at [158, 215] on button "Ok" at bounding box center [161, 213] width 14 height 10
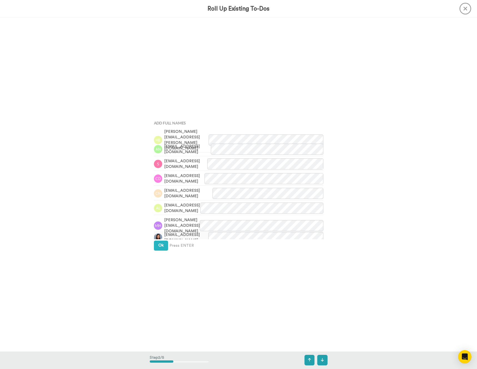
click at [158, 237] on img at bounding box center [158, 238] width 8 height 8
click at [158, 242] on button "Ok" at bounding box center [161, 246] width 14 height 10
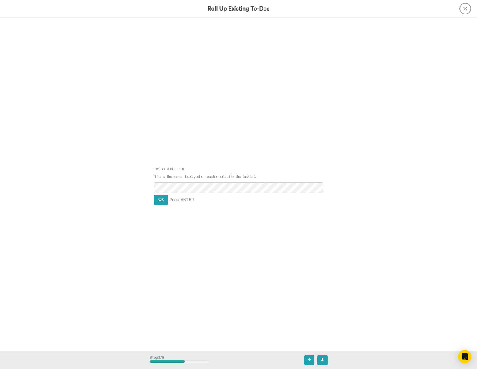
click at [158, 205] on div "Task Identifier This is the name displayed on each contact in the tasklist. Ok …" at bounding box center [239, 184] width 178 height 185
click at [158, 204] on button "Ok" at bounding box center [161, 200] width 14 height 10
click at [158, 204] on div "Assign It To Tim Han Ok Press ENTER" at bounding box center [239, 185] width 178 height 185
click at [158, 199] on button "Ok" at bounding box center [161, 196] width 14 height 10
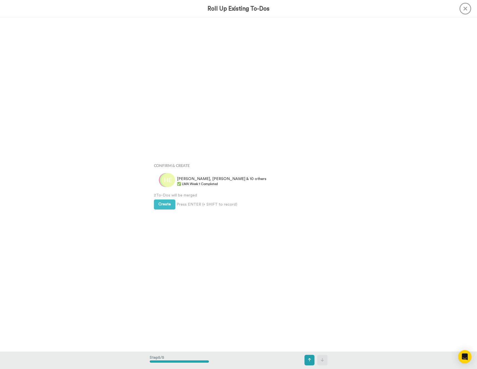
scroll to position [1336, 0]
click at [158, 199] on div "Create Press ENTER (+ SHIFT to record) Create & Add Another" at bounding box center [239, 203] width 170 height 11
click at [160, 202] on span "Create" at bounding box center [164, 204] width 13 height 4
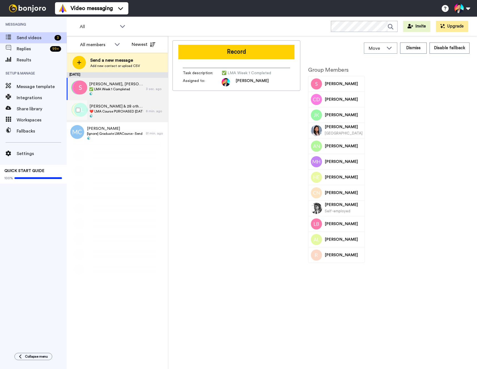
click at [106, 121] on div "[PERSON_NAME] & 28 others ❤️️ LMA Course PURCHASED [DATE] ❤️️" at bounding box center [106, 111] width 79 height 22
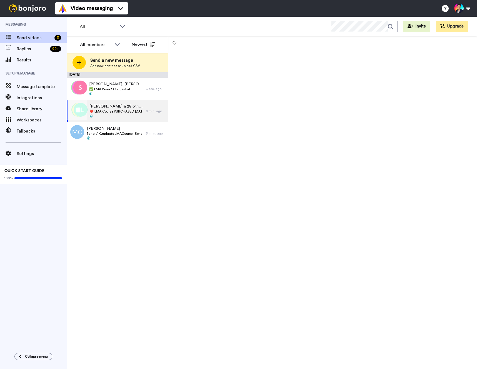
click at [106, 121] on div "[PERSON_NAME] & 28 others ❤️️ LMA Course PURCHASED [DATE] ❤️️" at bounding box center [106, 111] width 79 height 22
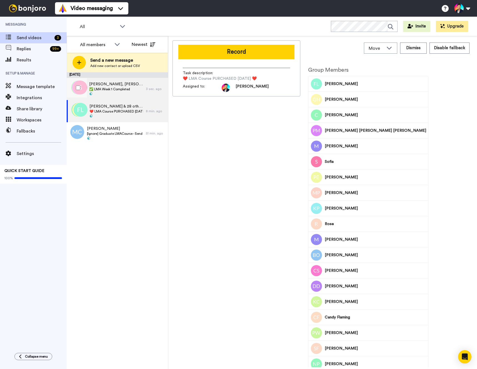
click at [105, 93] on span at bounding box center [116, 94] width 54 height 4
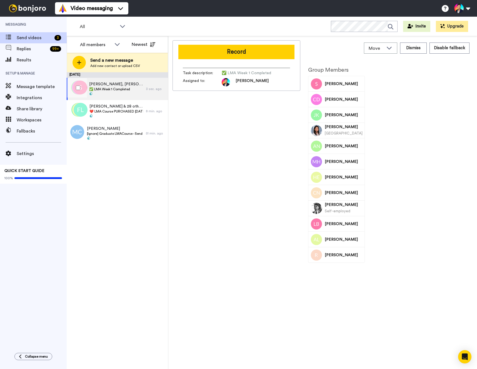
click at [105, 93] on span at bounding box center [116, 94] width 54 height 4
click at [106, 102] on div "[PERSON_NAME] & 28 others ❤️️ LMA Course PURCHASED [DATE] ❤️️" at bounding box center [106, 111] width 79 height 22
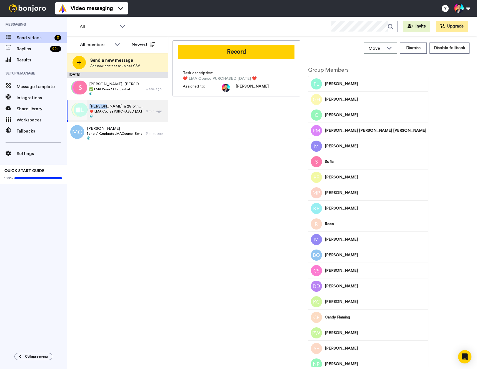
click at [106, 102] on div "[PERSON_NAME] & 28 others ❤️️ LMA Course PURCHASED [DATE] ❤️️" at bounding box center [106, 111] width 79 height 22
click at [231, 170] on div "Record Task description : ❤️️ LMA Course PURCHASED [DATE] ❤️️ Assigned to: [PER…" at bounding box center [237, 203] width 128 height 327
click at [334, 214] on div "[PERSON_NAME]" at bounding box center [375, 208] width 101 height 15
click at [271, 221] on div "Record Task description : ❤️️ LMA Course PURCHASED [DATE] ❤️️ Assigned to: [PER…" at bounding box center [237, 203] width 128 height 327
click at [245, 215] on div "Record Task description : ❤️️ LMA Course PURCHASED [DATE] ❤️️ Assigned to: [PER…" at bounding box center [237, 203] width 128 height 327
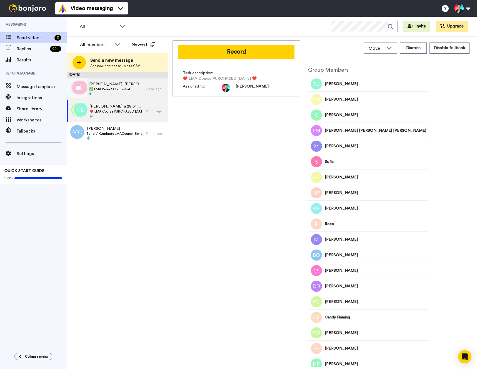
click at [114, 82] on span "[PERSON_NAME], [PERSON_NAME] & 10 others" at bounding box center [116, 84] width 54 height 6
